Goal: Transaction & Acquisition: Subscribe to service/newsletter

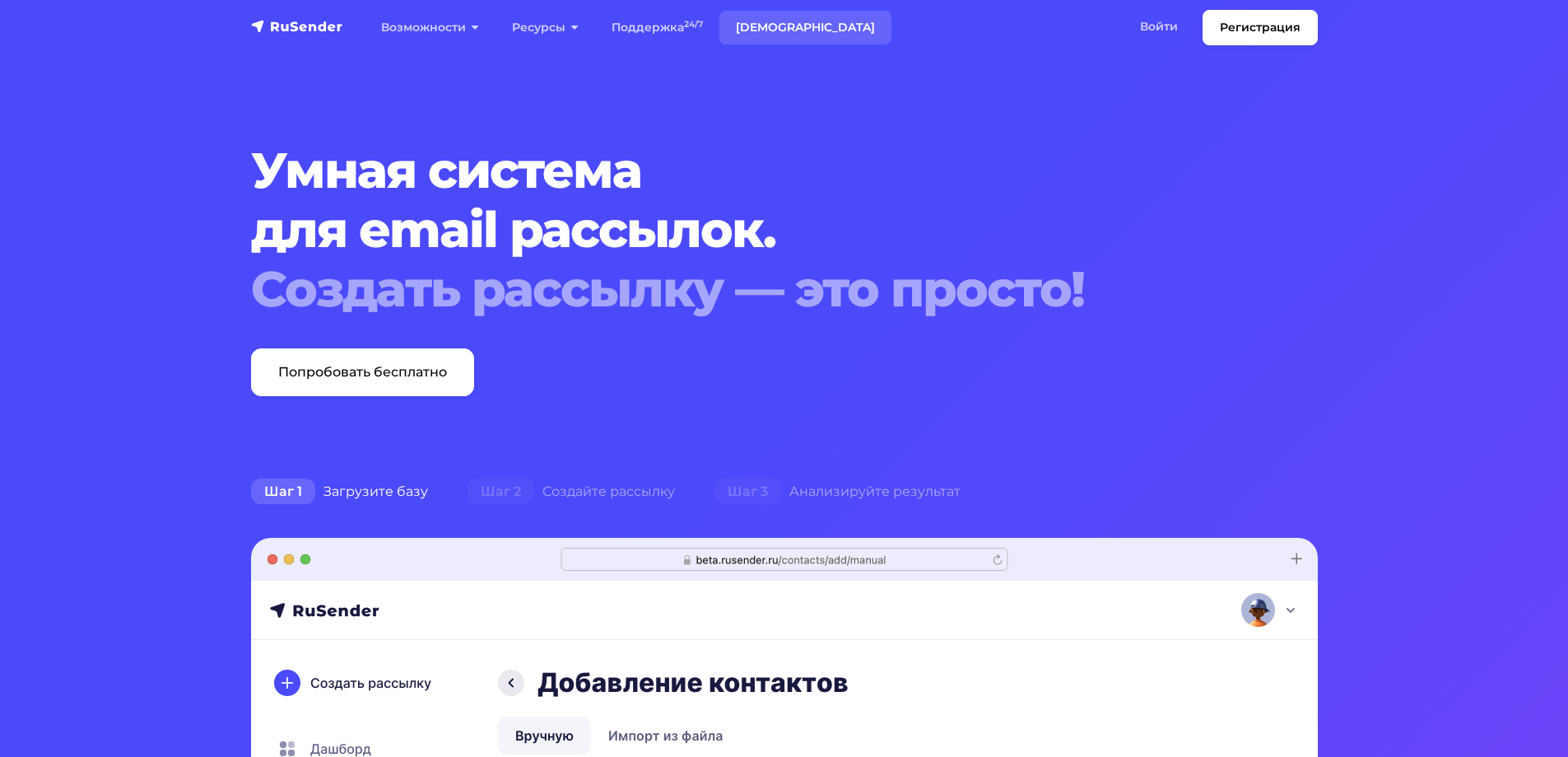
click at [755, 24] on link "[DEMOGRAPHIC_DATA]" at bounding box center [805, 27] width 172 height 33
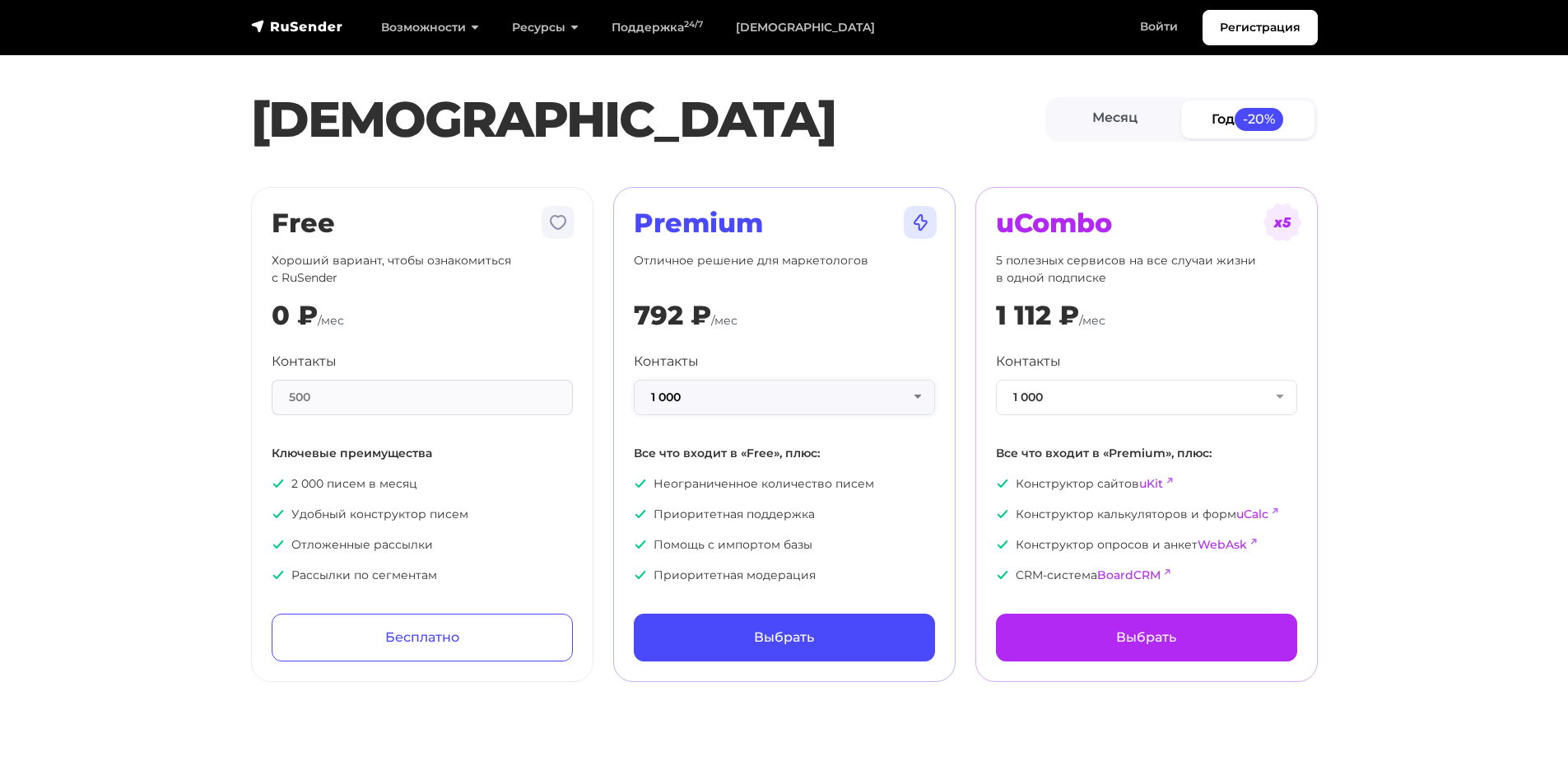
click at [920, 393] on button "1 000" at bounding box center [784, 397] width 301 height 35
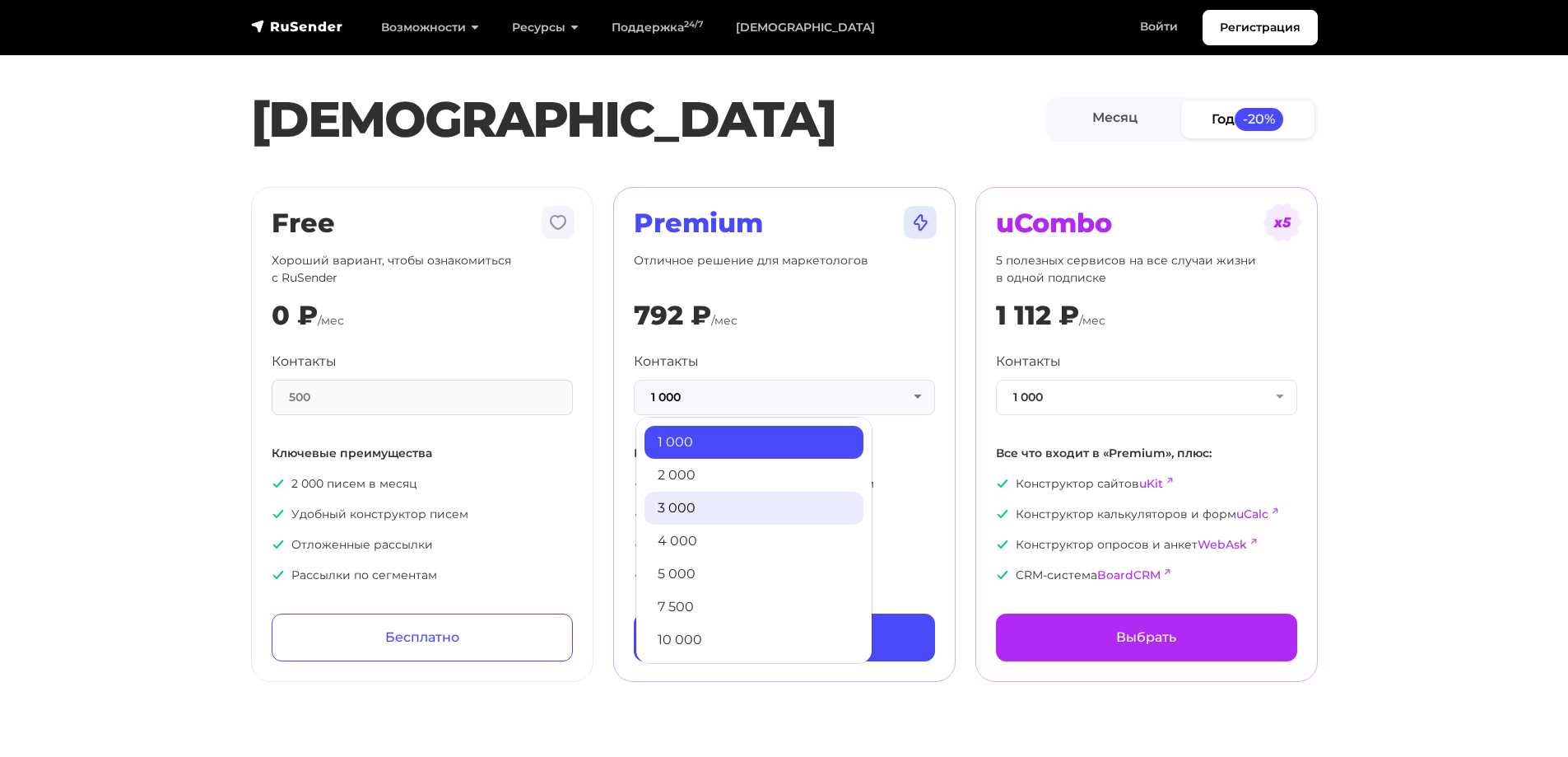
click at [678, 504] on link "3 000" at bounding box center [753, 508] width 219 height 32
